Goal: Task Accomplishment & Management: Use online tool/utility

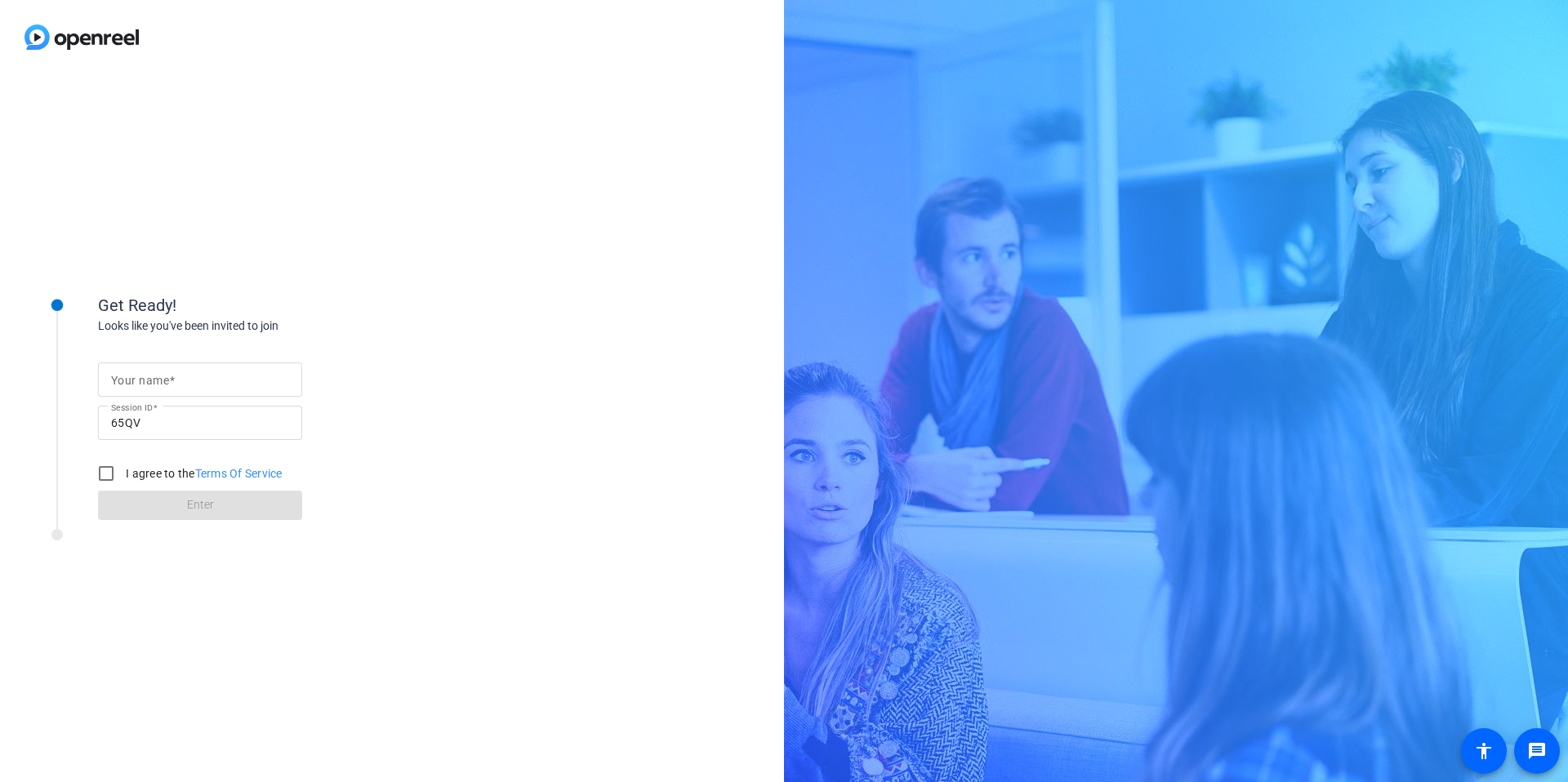
click at [164, 382] on mat-label "Your name" at bounding box center [140, 380] width 58 height 13
click at [164, 382] on input "Your name" at bounding box center [200, 379] width 178 height 19
type input "[PERSON_NAME]"
click at [106, 476] on input "I agree to the Terms Of Service" at bounding box center [106, 473] width 32 height 32
checkbox input "true"
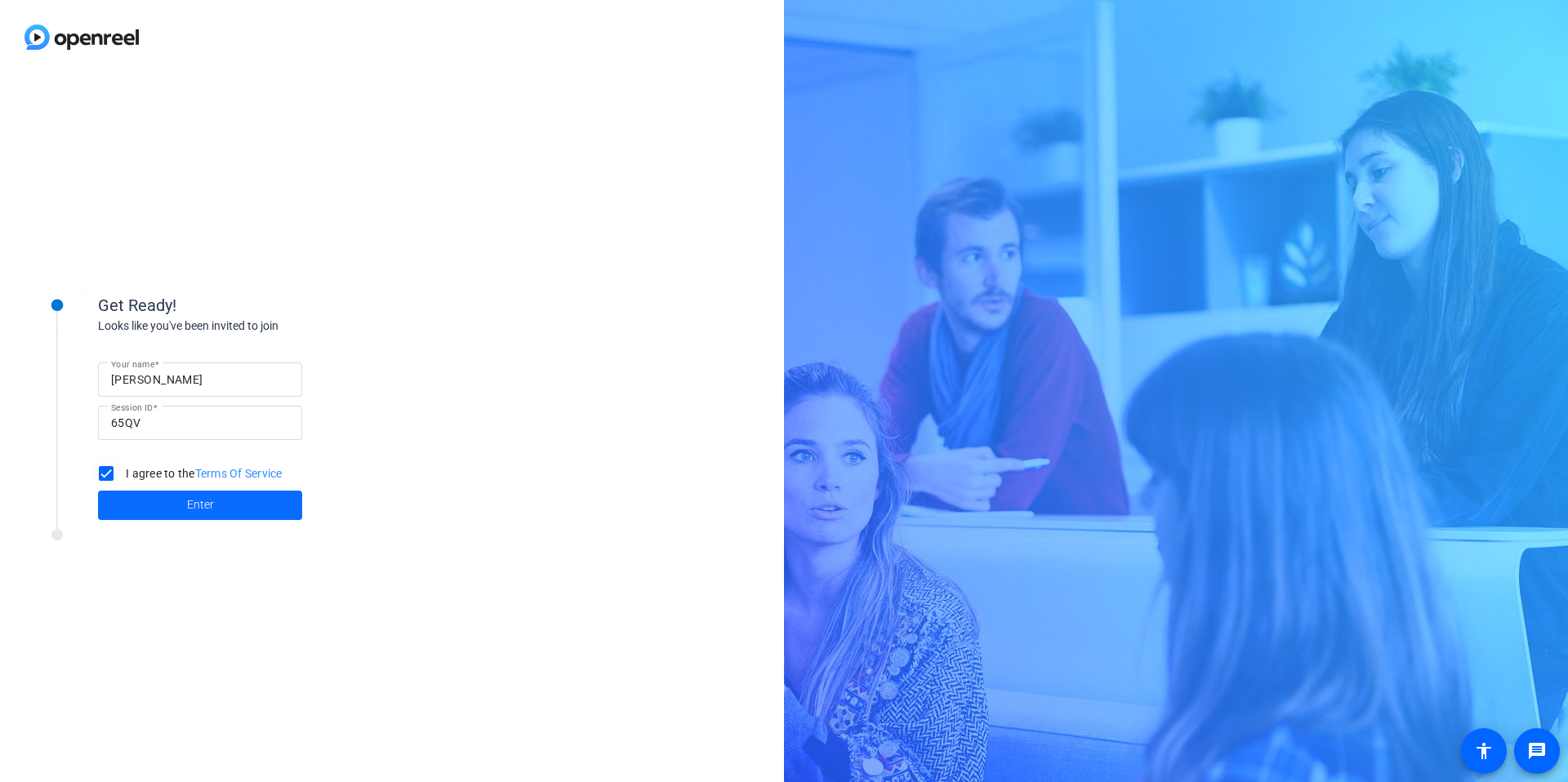
click at [161, 511] on span at bounding box center [200, 505] width 204 height 39
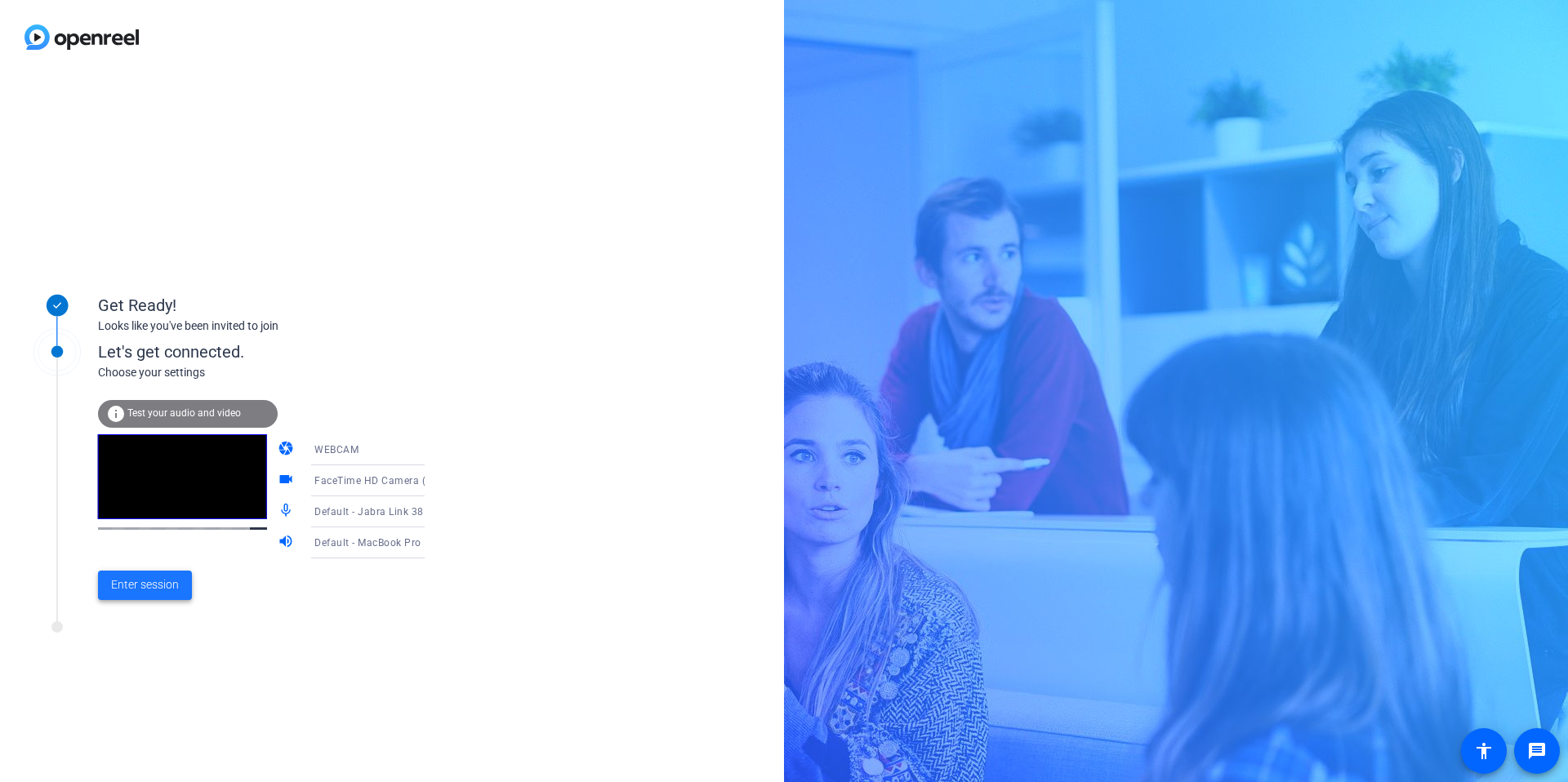
click at [148, 587] on span "Enter session" at bounding box center [145, 585] width 68 height 17
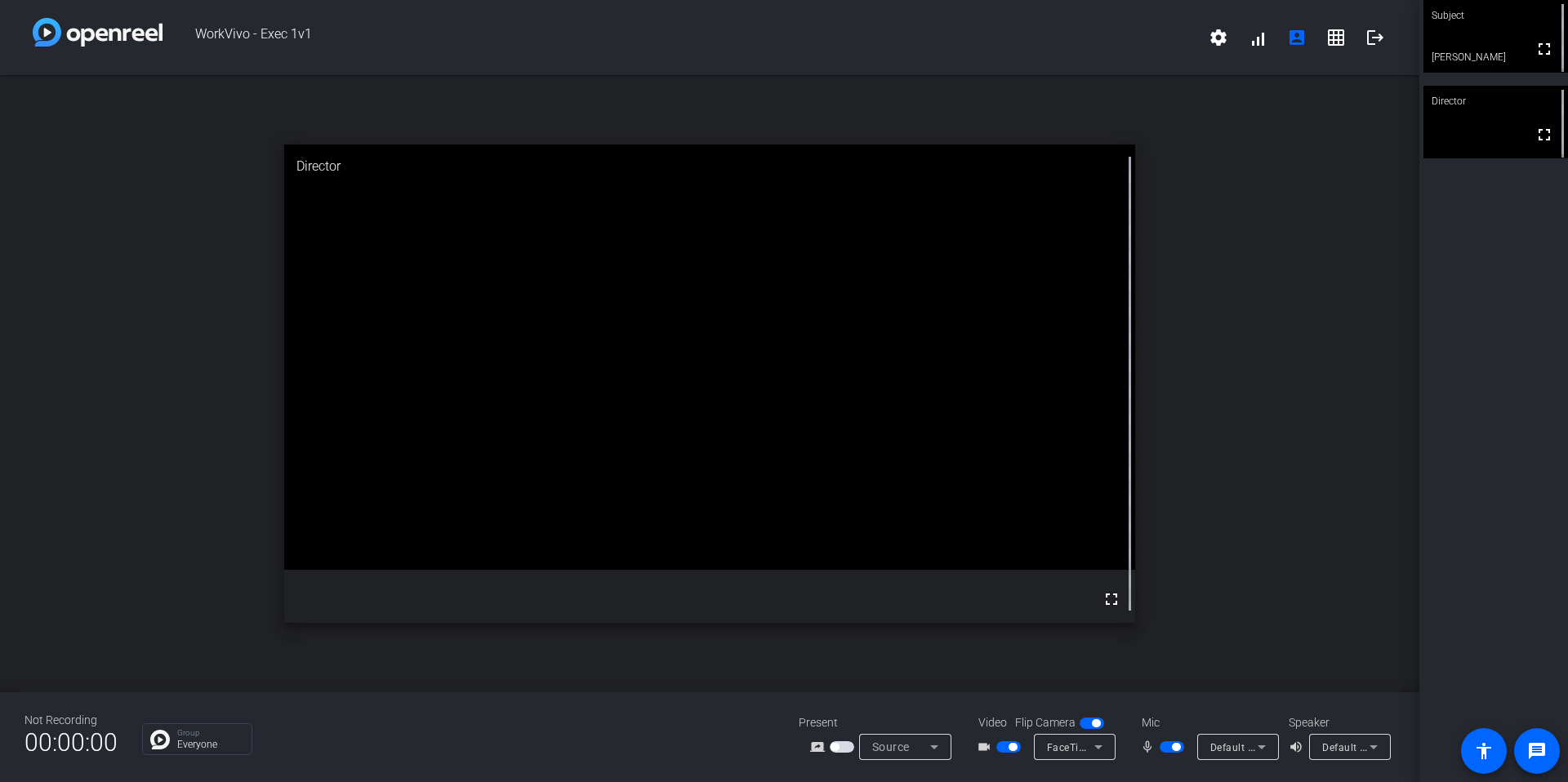
click at [1273, 744] on div "Default - Jabra Link 380 (0b0e:24c8)" at bounding box center [1238, 747] width 82 height 26
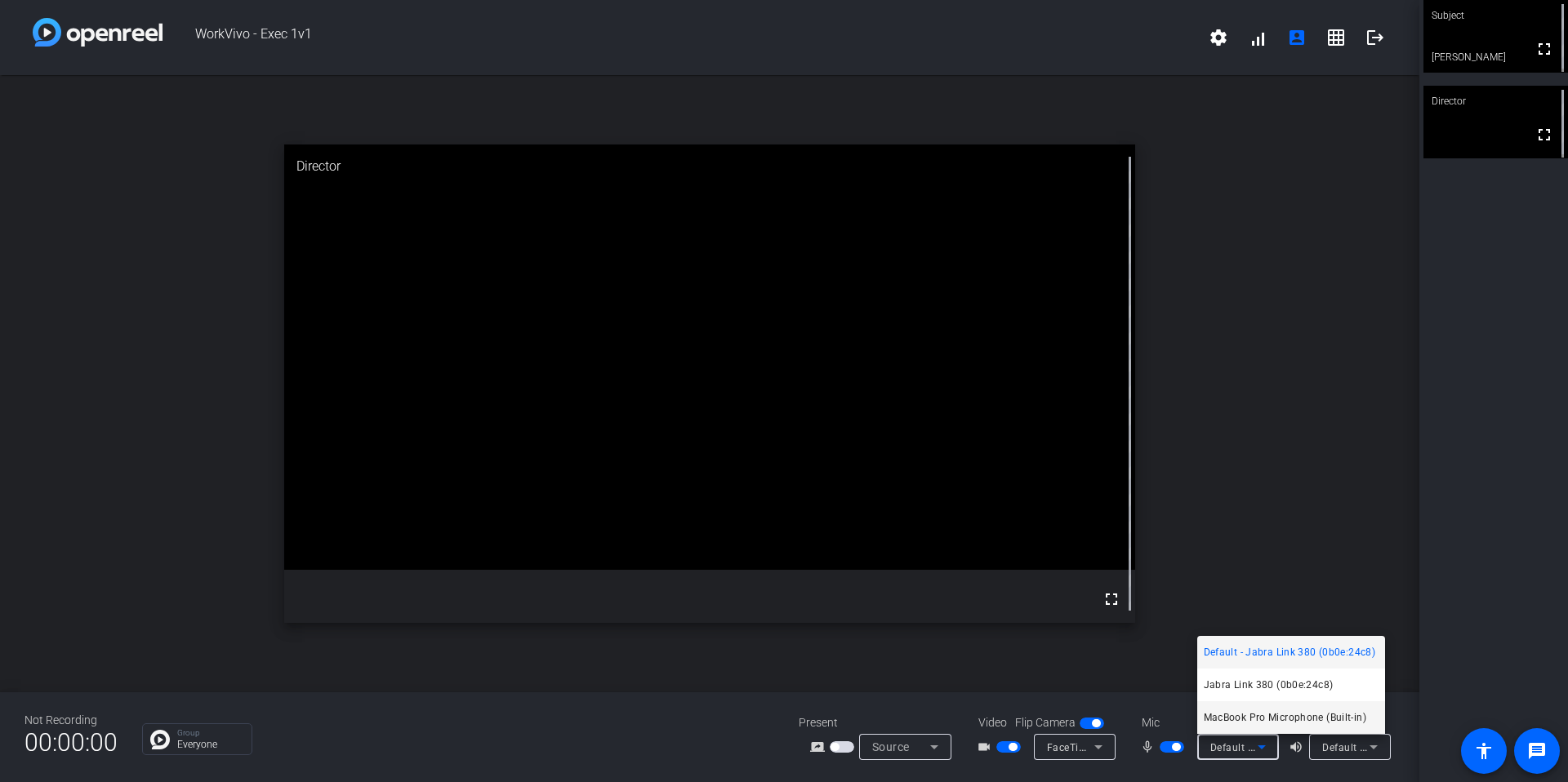
click at [1282, 712] on span "MacBook Pro Microphone (Built-in)" at bounding box center [1285, 717] width 162 height 19
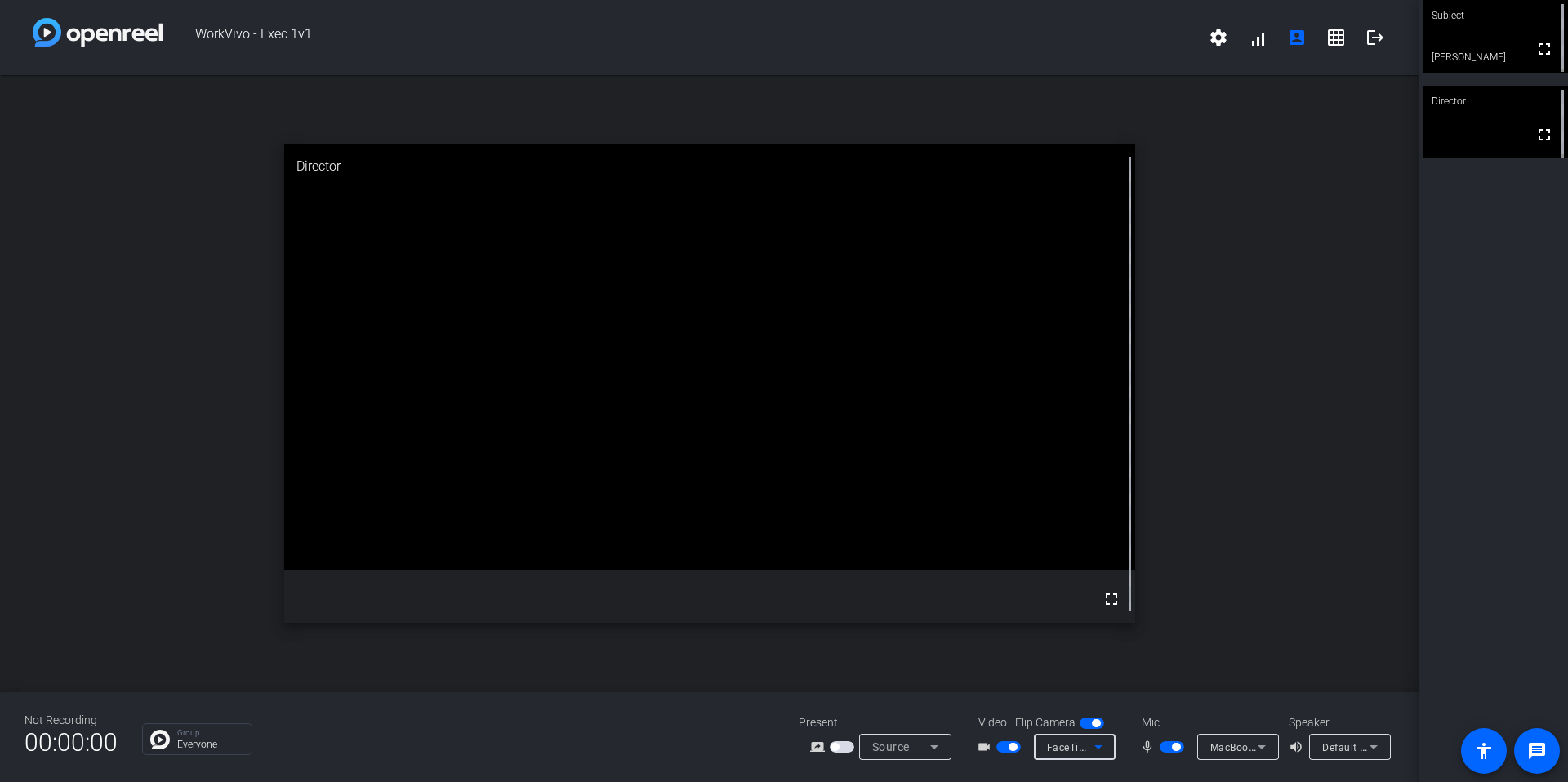
click at [1076, 745] on span "FaceTime HD Camera (Built-in) (05ac:8514)" at bounding box center [1152, 746] width 210 height 13
click at [1100, 745] on div at bounding box center [784, 391] width 1568 height 782
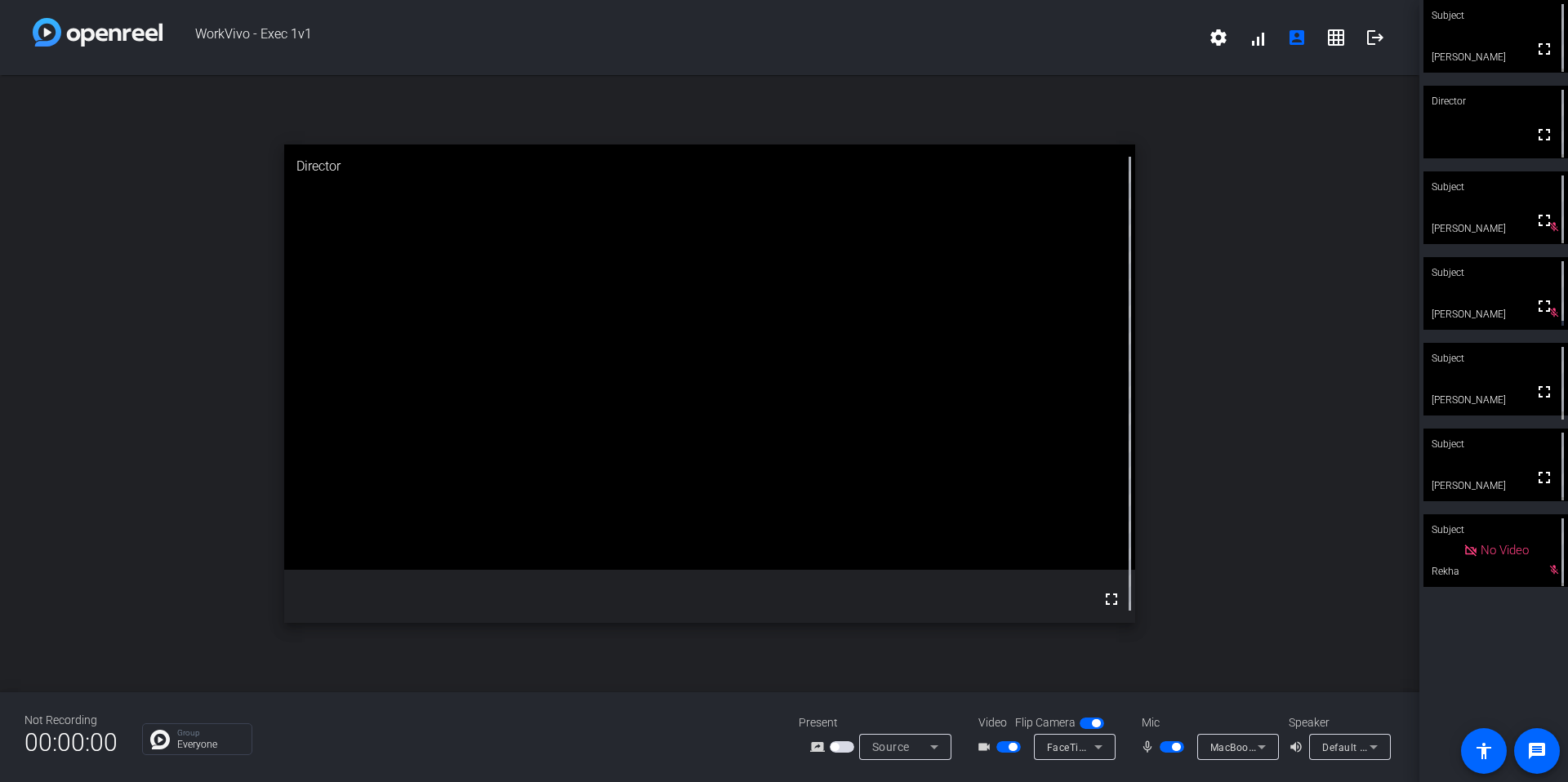
click at [1014, 749] on span "button" at bounding box center [1012, 746] width 8 height 8
click at [1177, 745] on span "button" at bounding box center [1176, 746] width 8 height 8
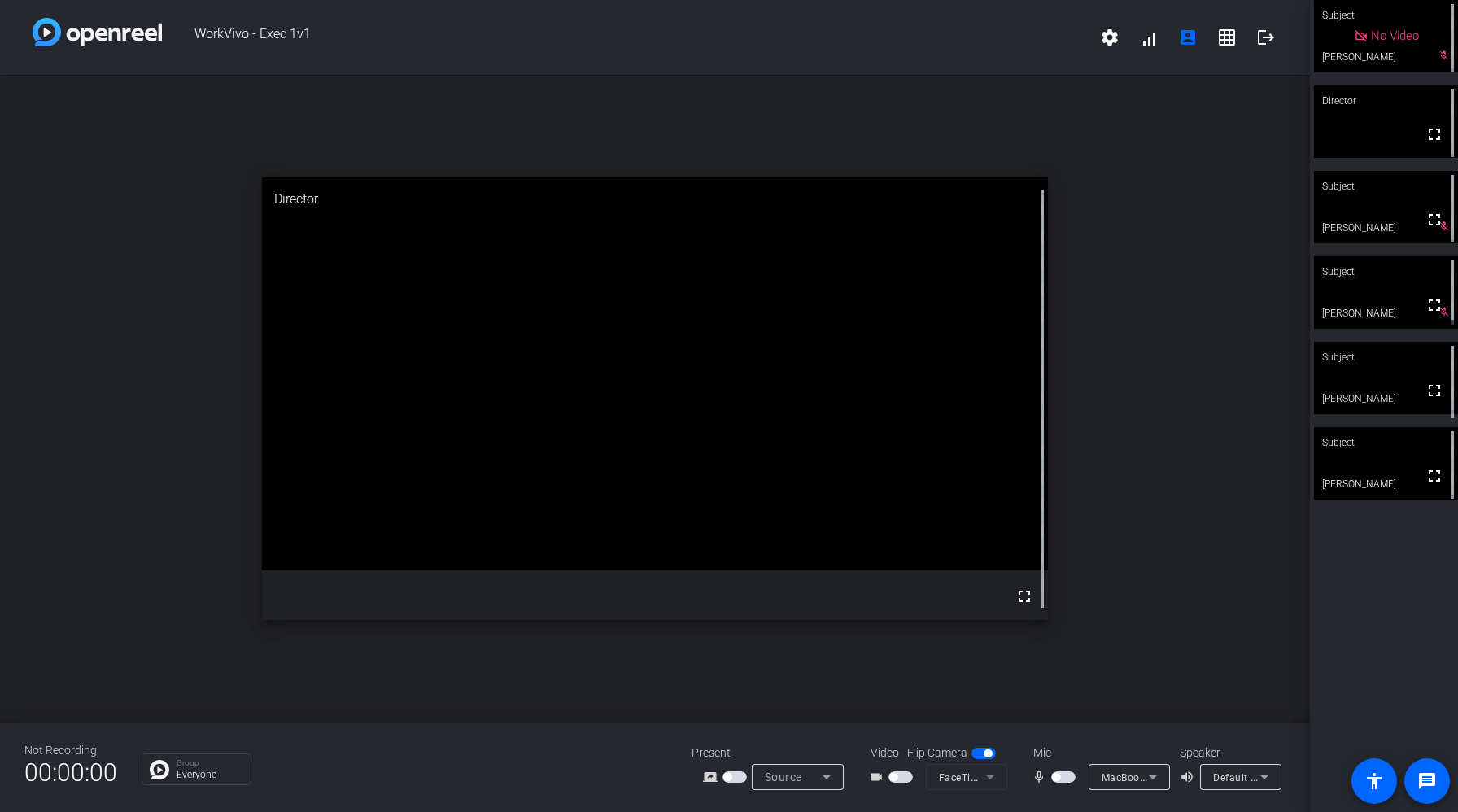
click at [894, 776] on span "button" at bounding box center [893, 776] width 8 height 8
click at [889, 771] on button "button" at bounding box center [901, 776] width 24 height 11
click at [905, 778] on mat-slide-toggle at bounding box center [903, 776] width 28 height 17
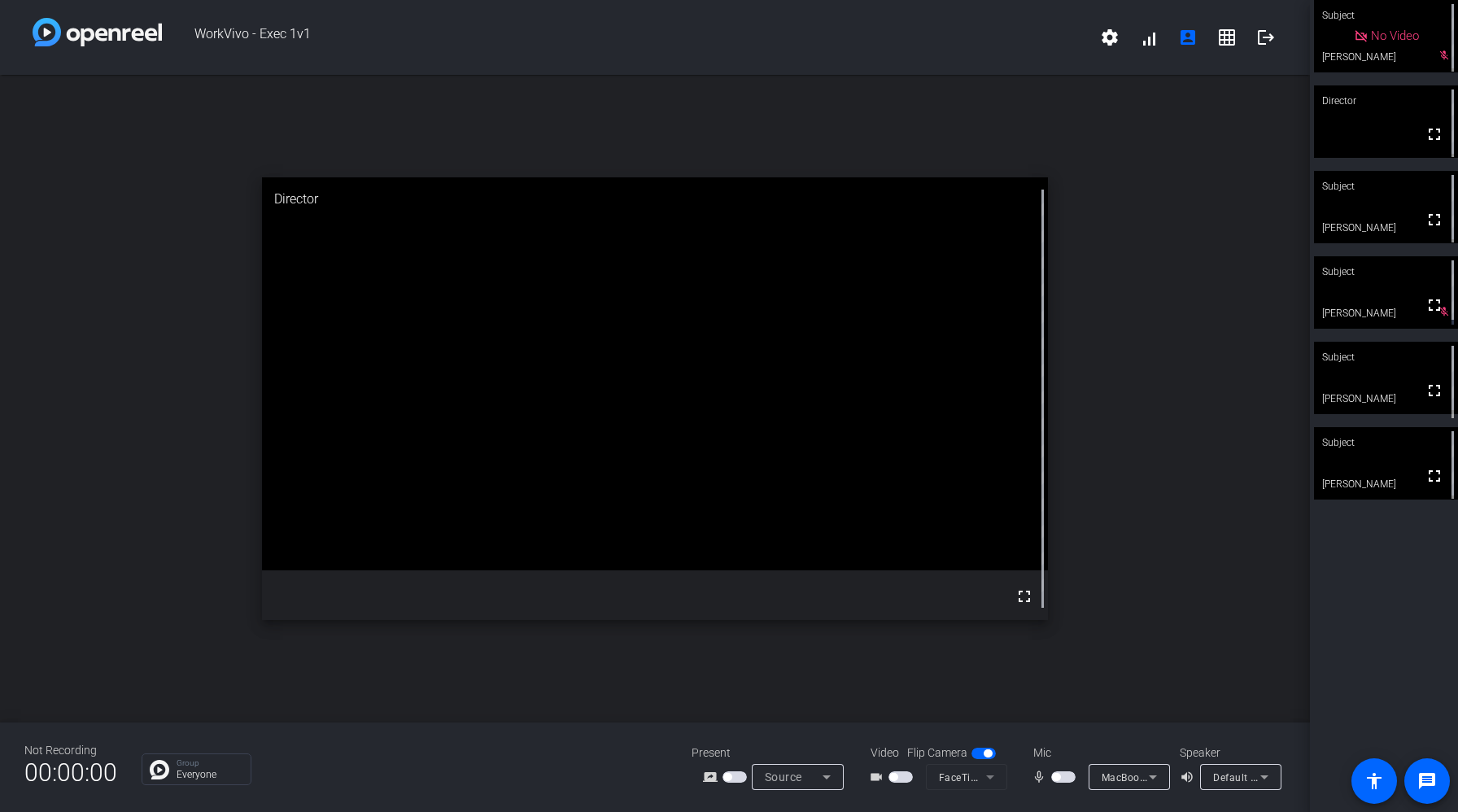
click at [901, 775] on span "button" at bounding box center [901, 776] width 24 height 11
click at [1057, 778] on span "button" at bounding box center [1056, 776] width 8 height 8
